Goal: Task Accomplishment & Management: Complete application form

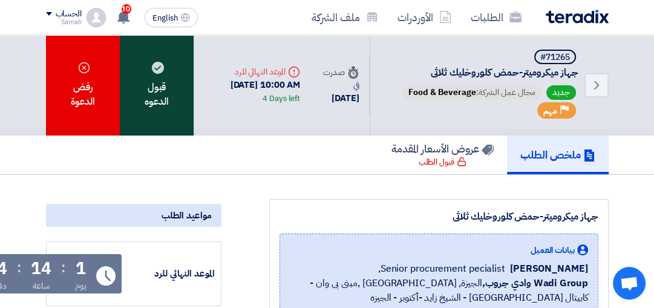
click at [143, 94] on div "قبول الدعوه" at bounding box center [157, 85] width 74 height 100
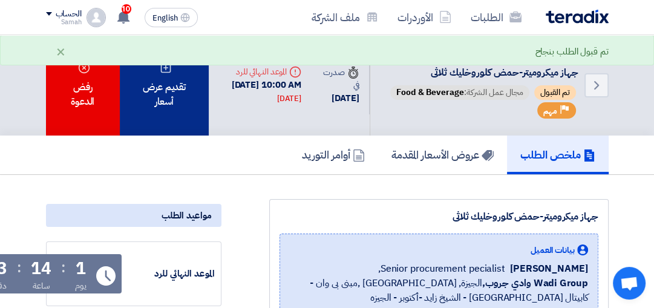
click at [157, 84] on div "تقديم عرض أسعار" at bounding box center [165, 85] width 90 height 100
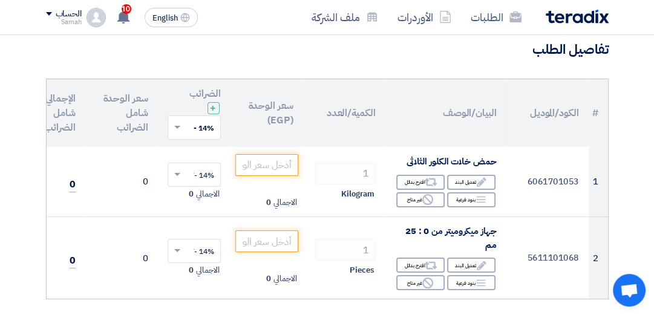
scroll to position [126, 0]
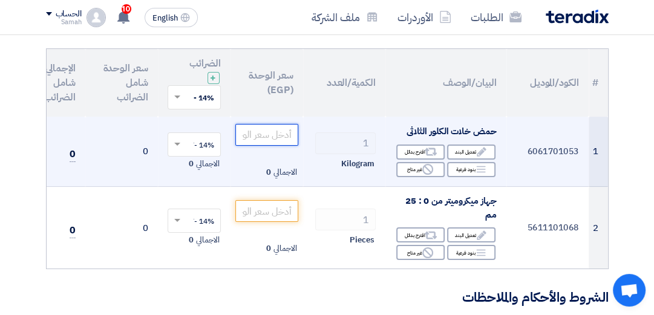
click at [257, 140] on input "number" at bounding box center [266, 135] width 63 height 22
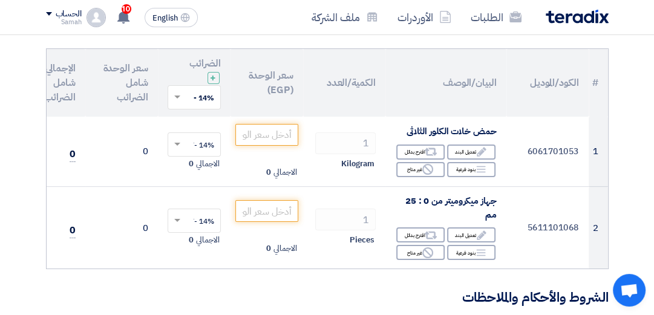
click at [174, 100] on span at bounding box center [175, 97] width 15 height 11
click at [185, 114] on span "14% -VAT" at bounding box center [197, 119] width 33 height 11
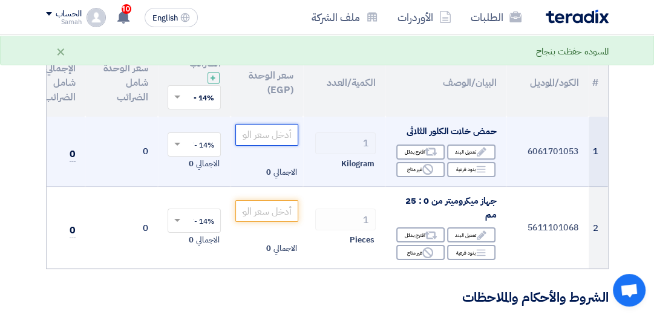
click at [261, 138] on input "number" at bounding box center [266, 135] width 63 height 22
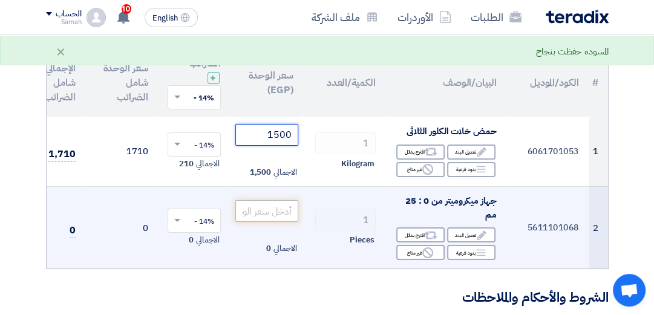
type input "1500"
click at [267, 211] on input "number" at bounding box center [266, 211] width 63 height 22
